Goal: Information Seeking & Learning: Learn about a topic

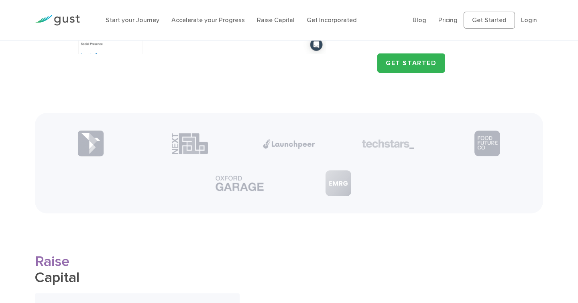
scroll to position [939, 0]
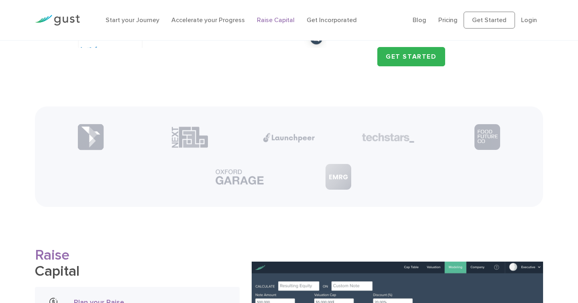
click at [266, 17] on link "Raise Capital" at bounding box center [276, 20] width 38 height 8
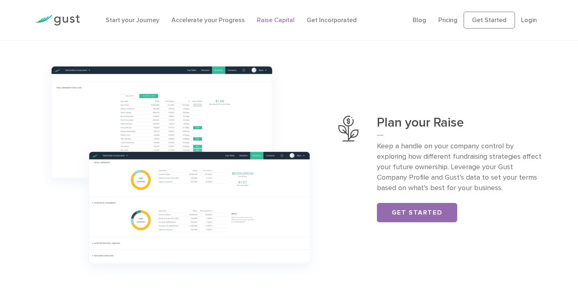
scroll to position [255, 0]
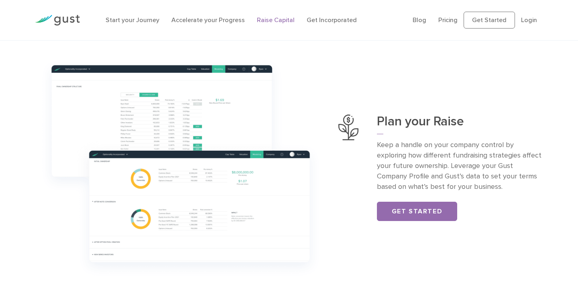
click at [478, 158] on p "Keep a handle on your company control by exploring how different fundraising st…" at bounding box center [460, 166] width 166 height 52
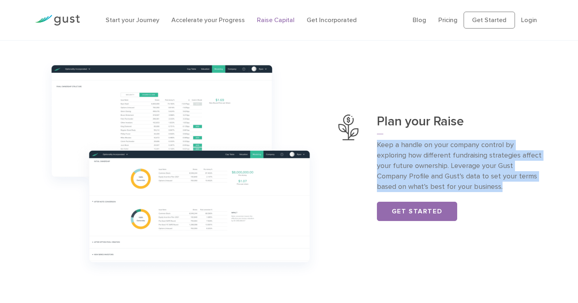
click at [478, 158] on p "Keep a handle on your company control by exploring how different fundraising st…" at bounding box center [460, 166] width 166 height 52
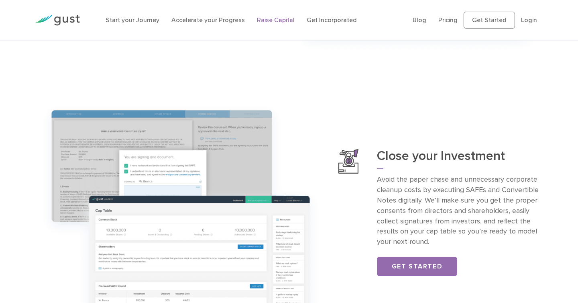
scroll to position [744, 0]
